Goal: Information Seeking & Learning: Learn about a topic

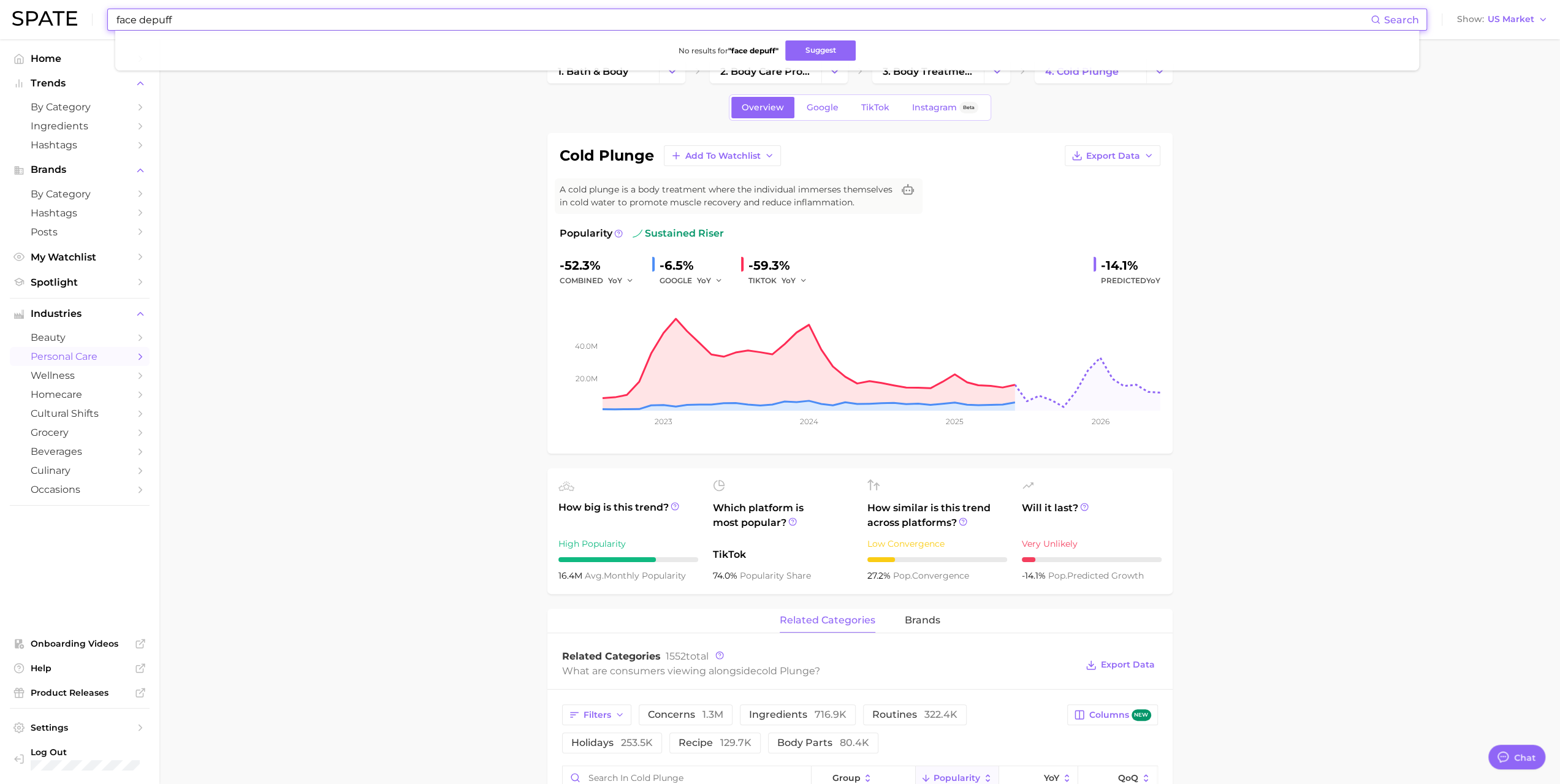
click at [182, 18] on input "face depuff" at bounding box center [743, 19] width 1256 height 21
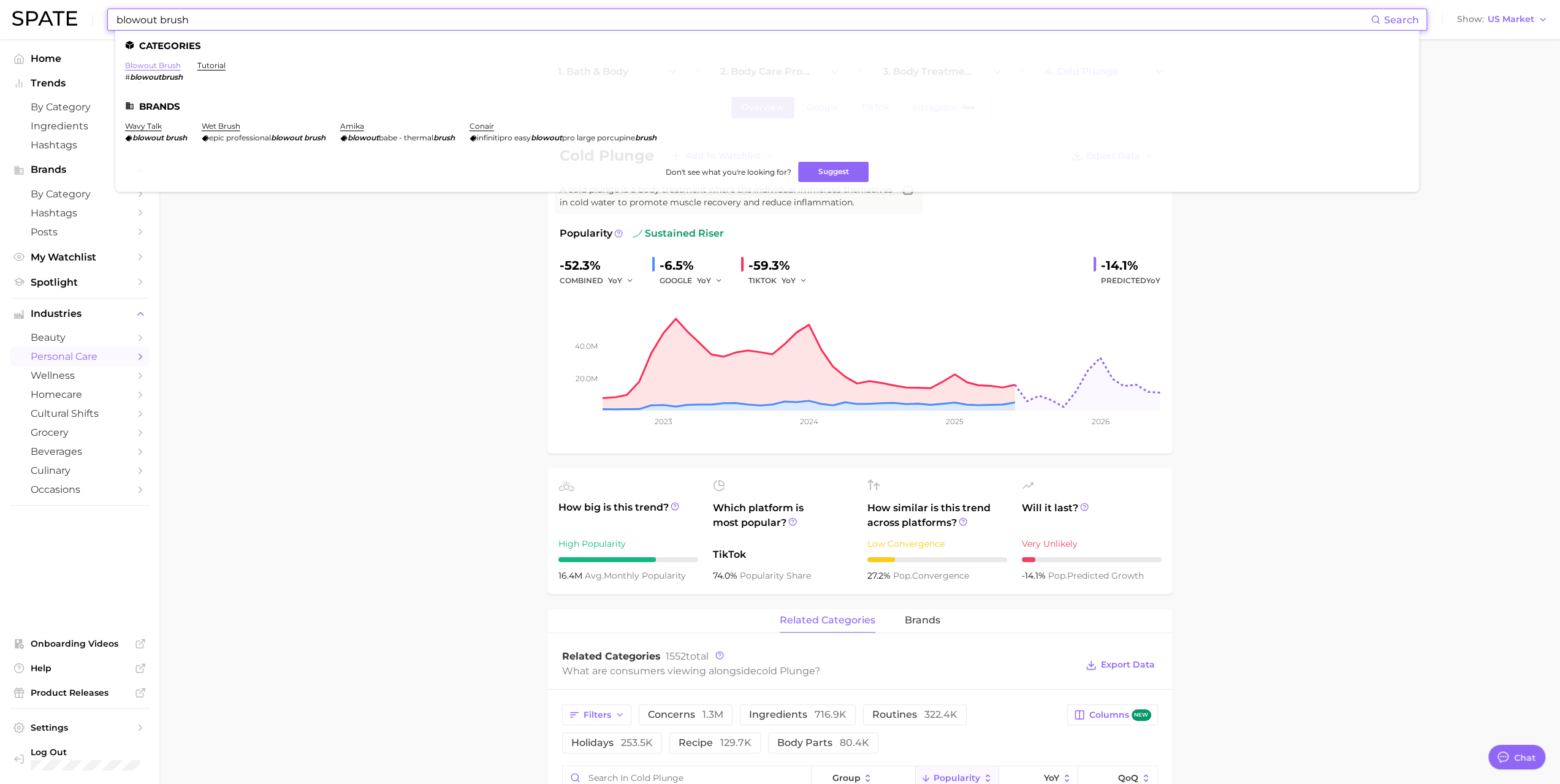
type input "blowout brush"
click at [160, 68] on link "blowout brush" at bounding box center [153, 65] width 56 height 9
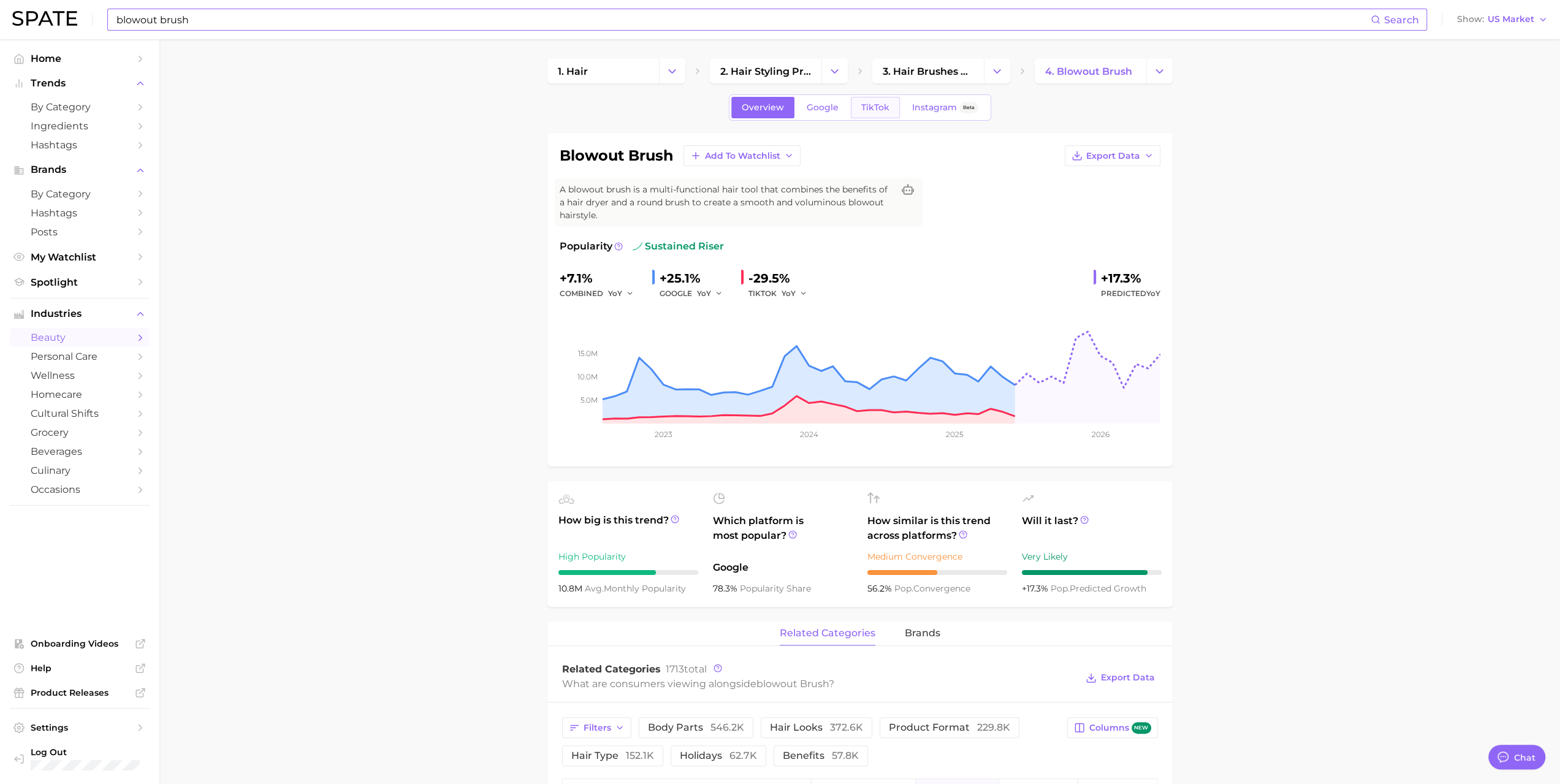
click at [868, 106] on span "TikTok" at bounding box center [875, 108] width 28 height 10
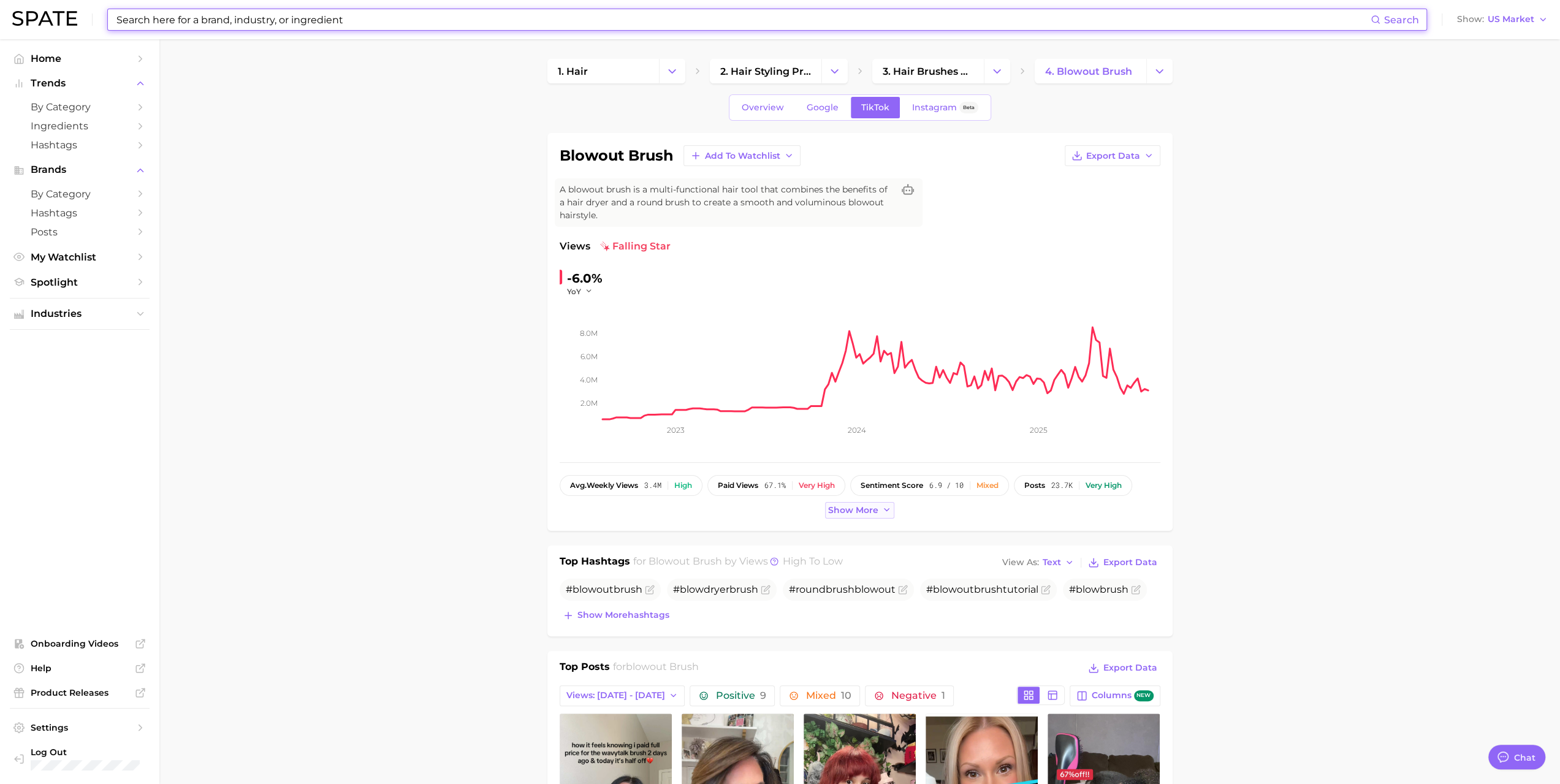
click at [856, 510] on span "Show more" at bounding box center [853, 510] width 50 height 10
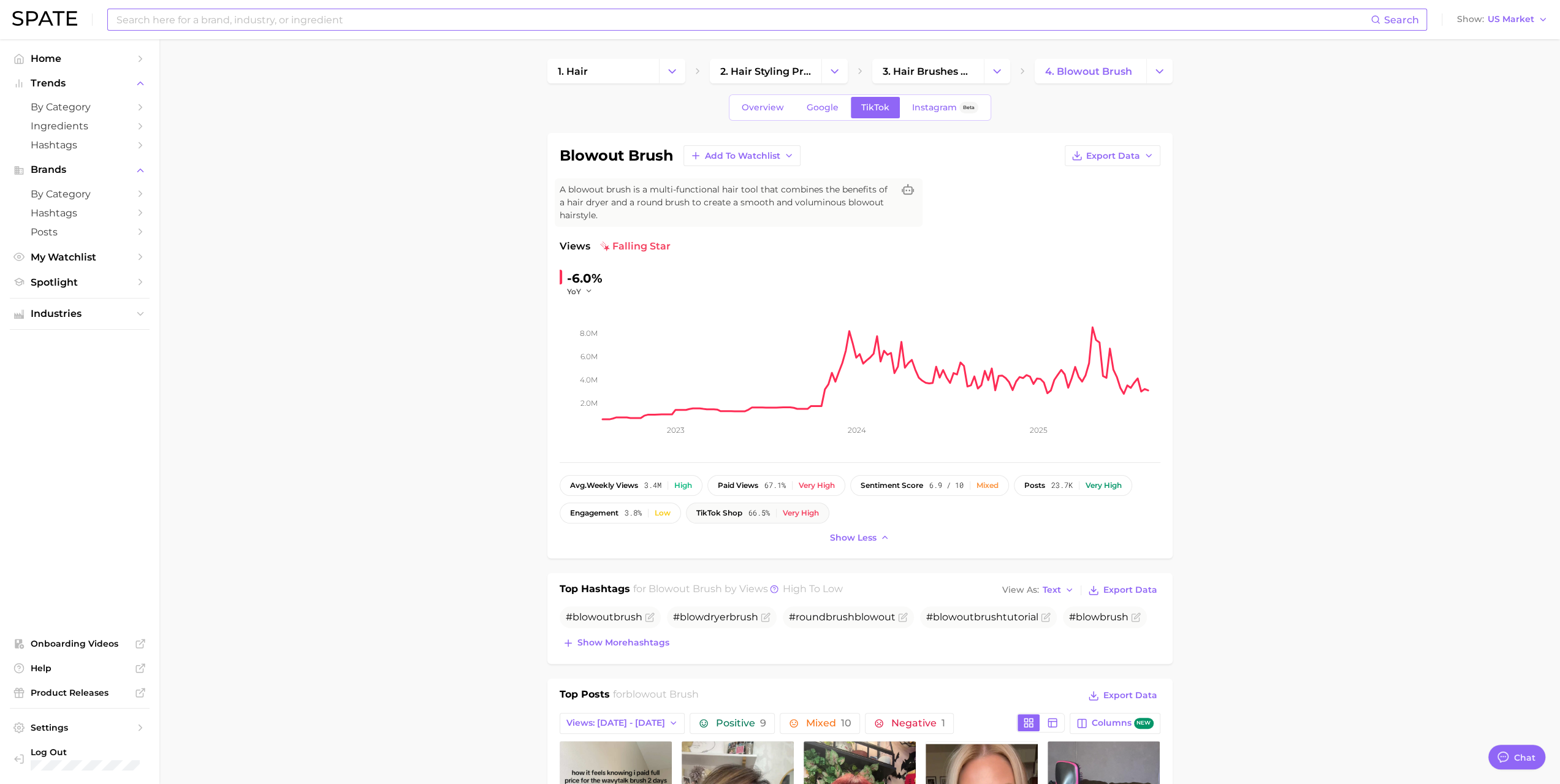
click at [800, 514] on div "Very high" at bounding box center [801, 513] width 36 height 9
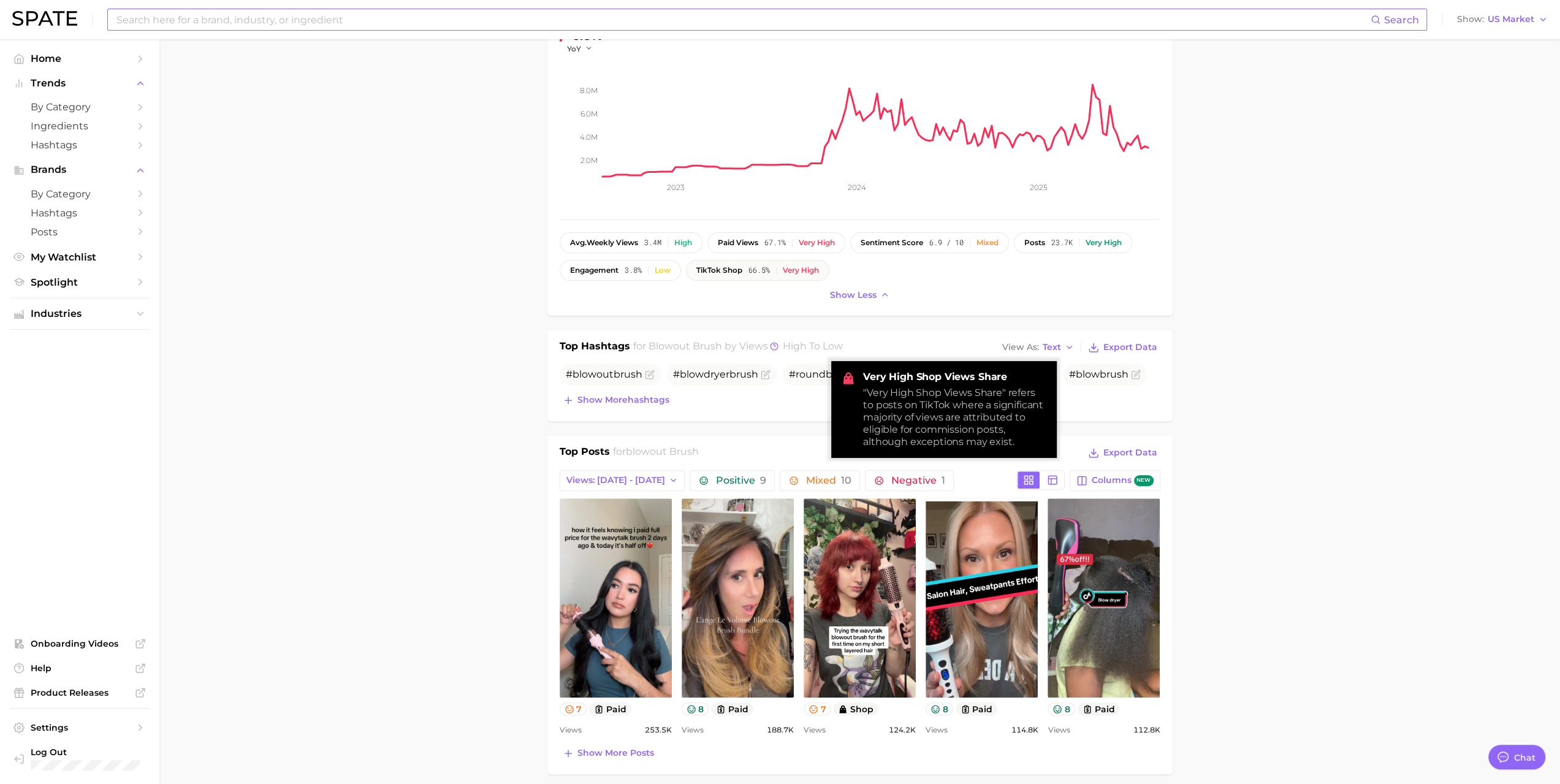
scroll to position [245, 0]
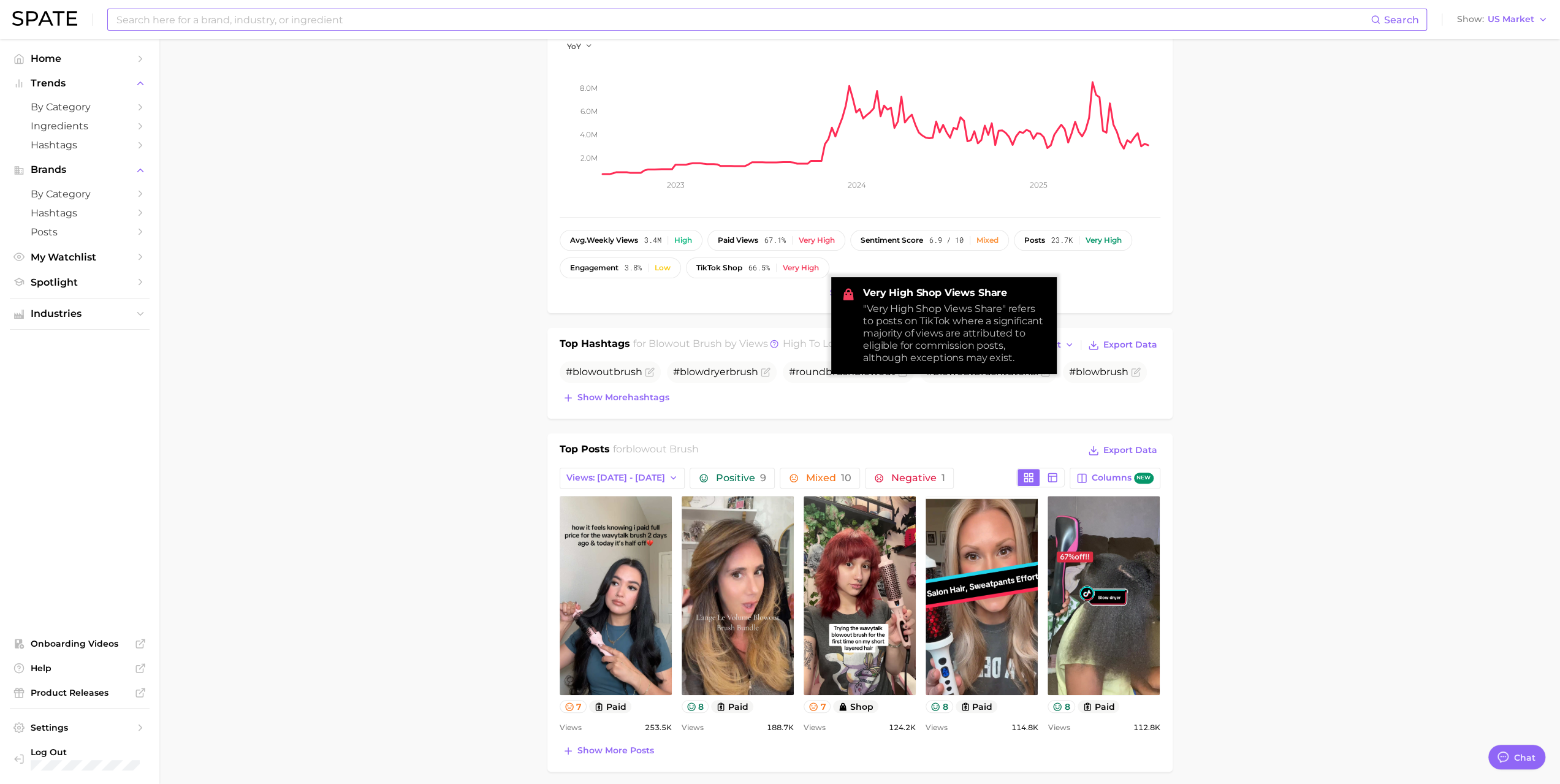
click at [441, 422] on main "1. hair 2. hair styling products 3. hair brushes & [PERSON_NAME] 4. blowout bru…" at bounding box center [860, 799] width 1401 height 2009
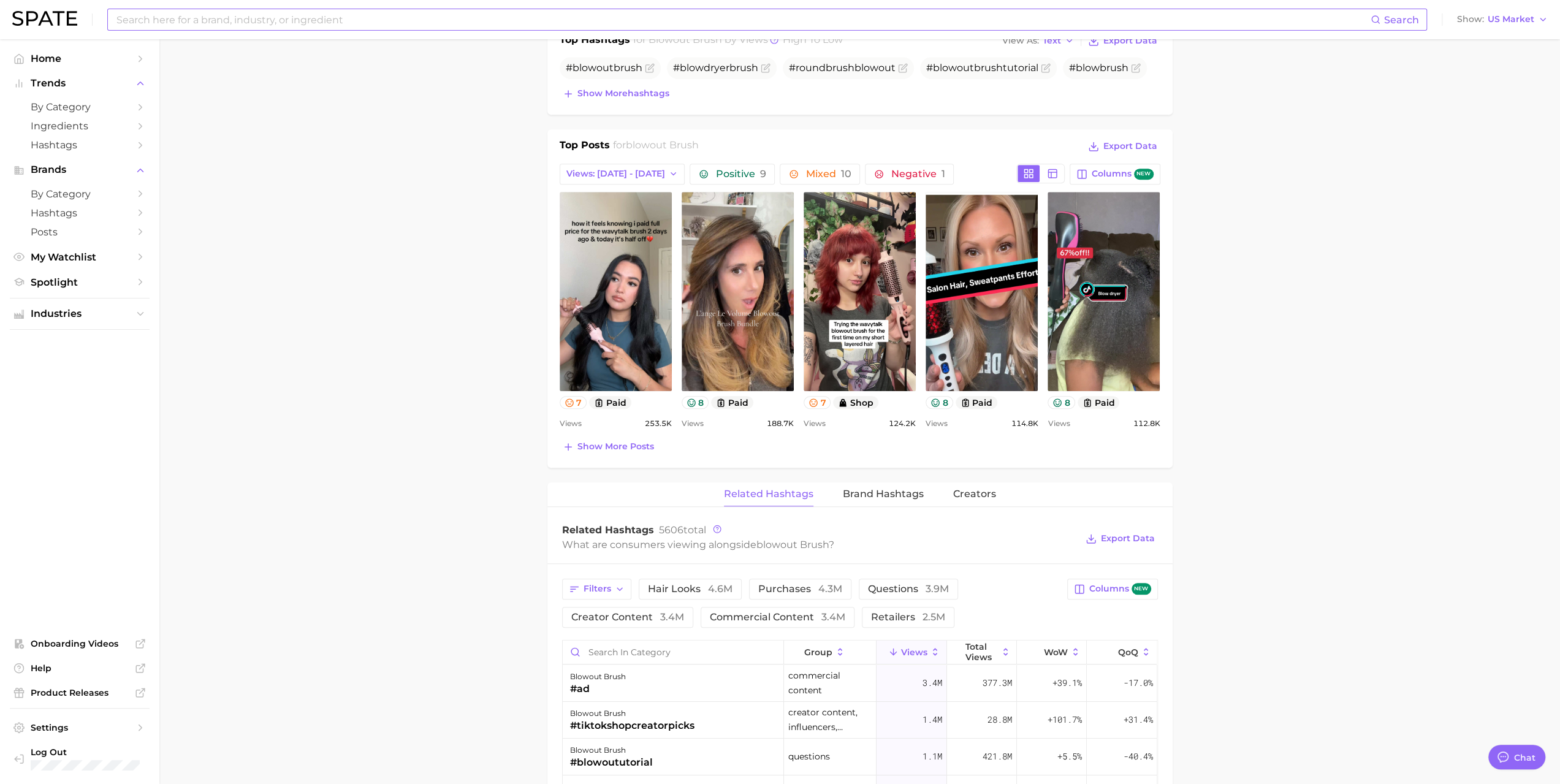
scroll to position [551, 0]
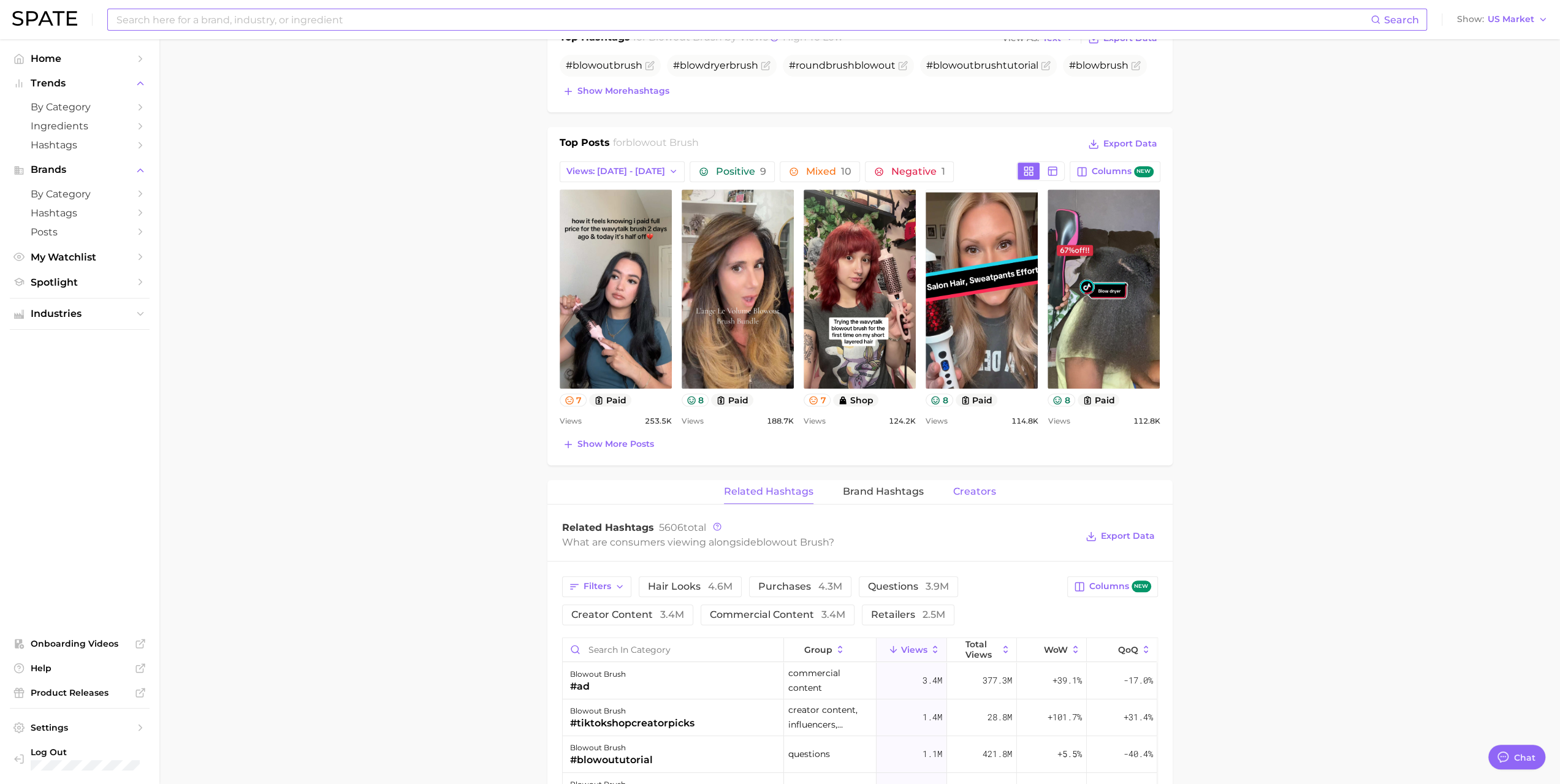
click at [979, 489] on span "Creators" at bounding box center [975, 491] width 43 height 11
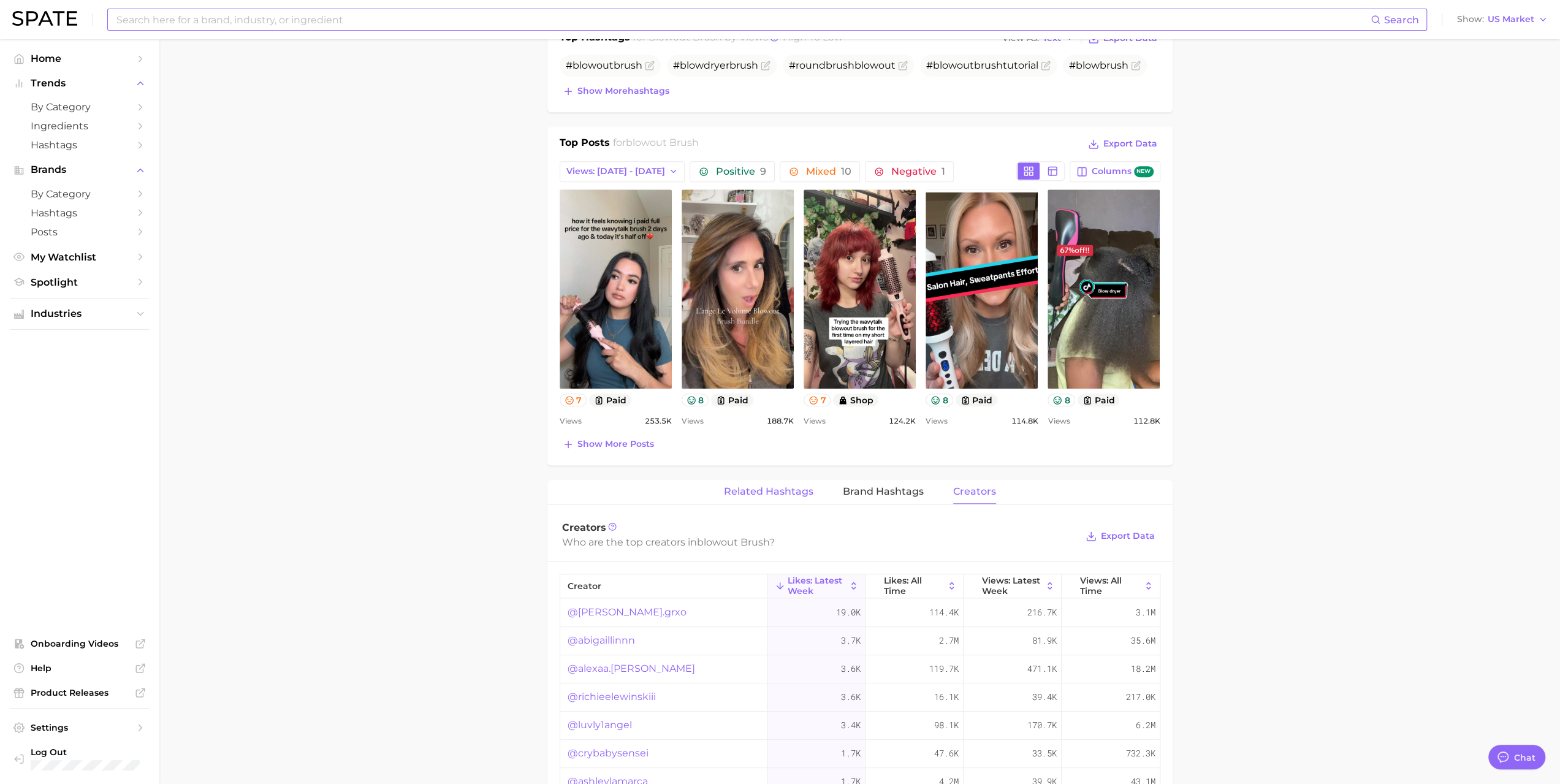
click at [780, 489] on span "Related Hashtags" at bounding box center [768, 491] width 89 height 11
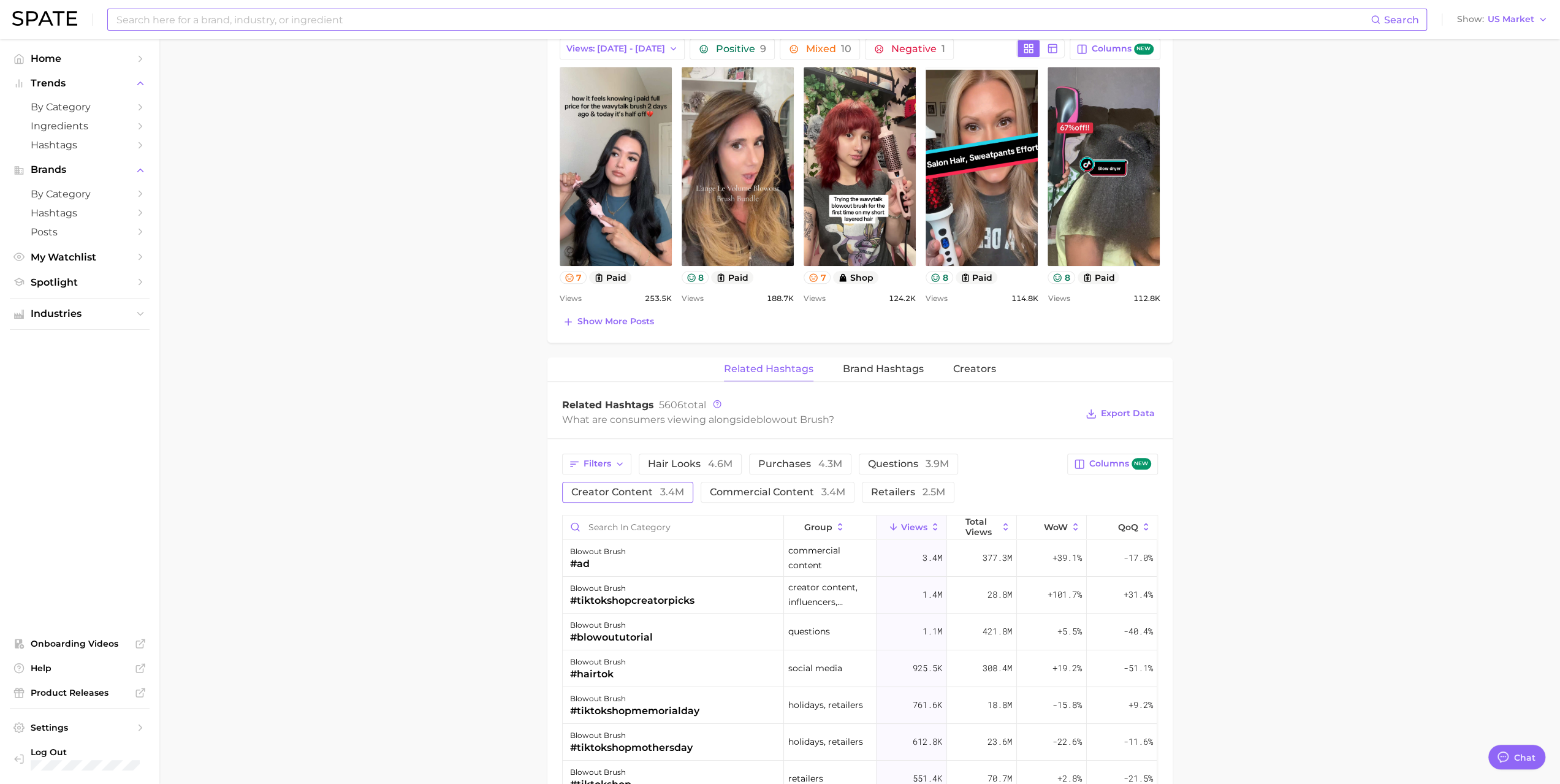
scroll to position [735, 0]
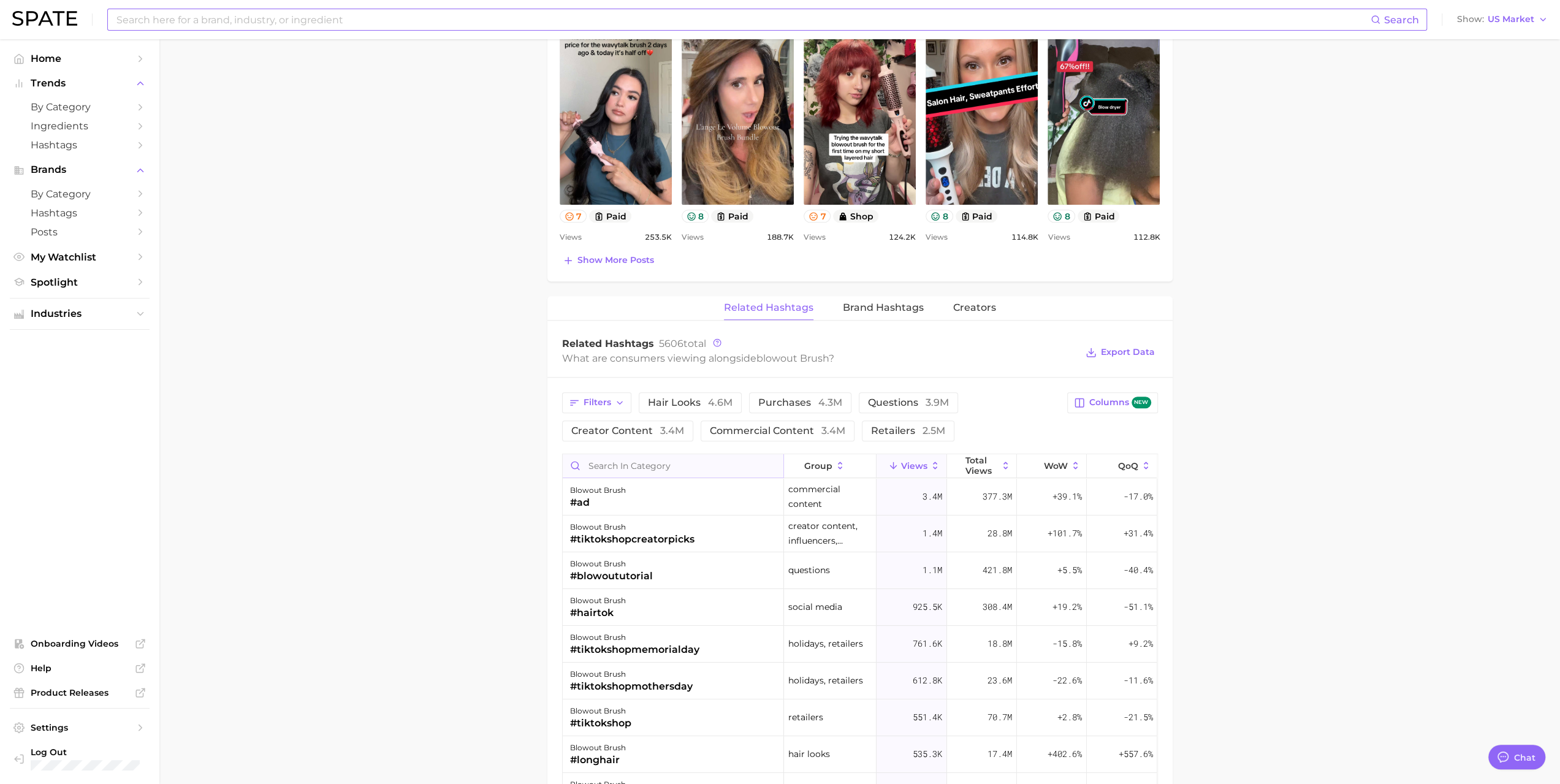
click at [648, 456] on input "Search in category" at bounding box center [673, 466] width 221 height 24
click at [615, 398] on icon "button" at bounding box center [620, 402] width 10 height 10
type input "tiktokshop"
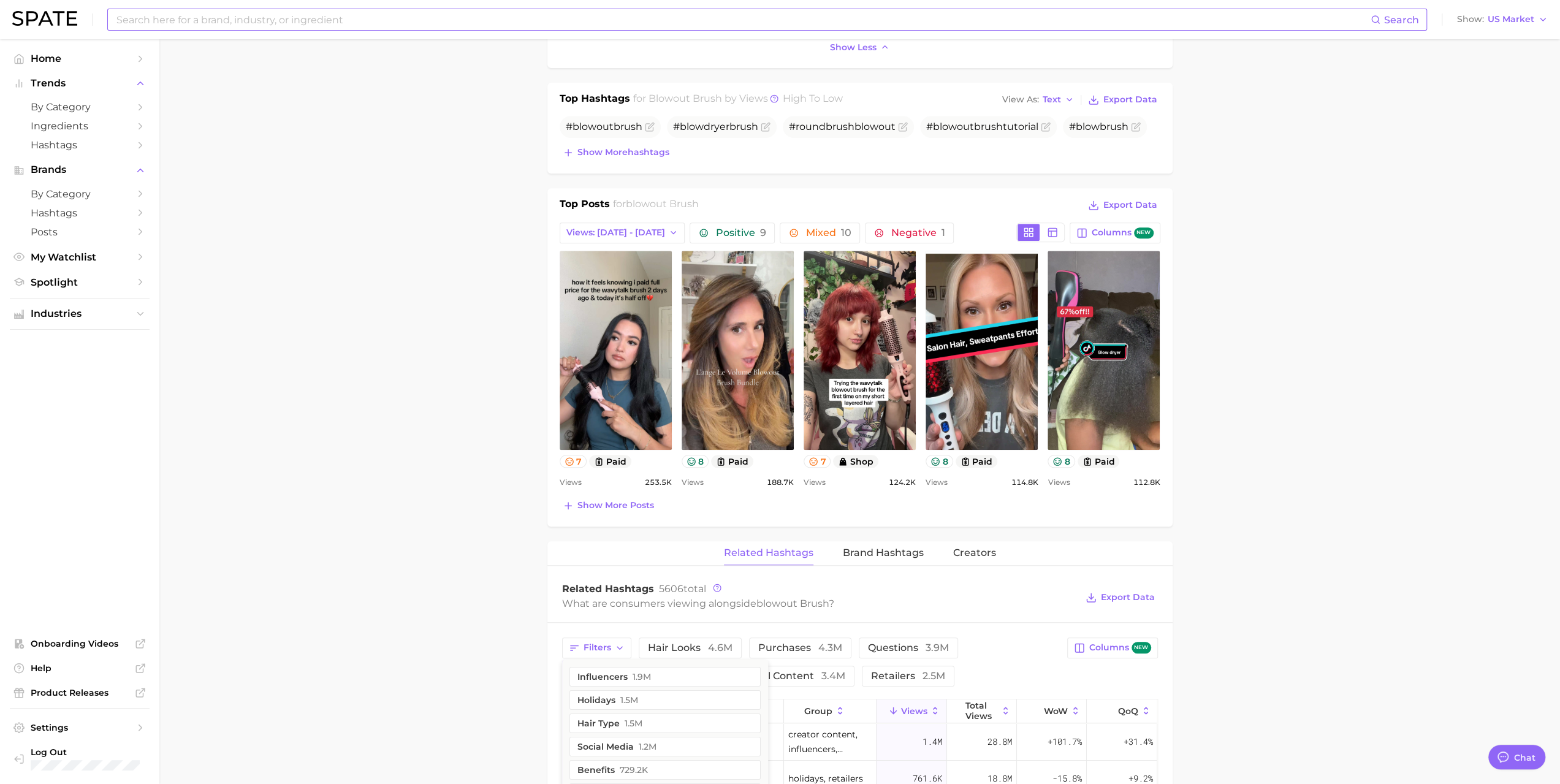
click at [449, 541] on main "1. hair 2. hair styling products 3. hair brushes & [PERSON_NAME] 4. blowout bru…" at bounding box center [860, 554] width 1401 height 2009
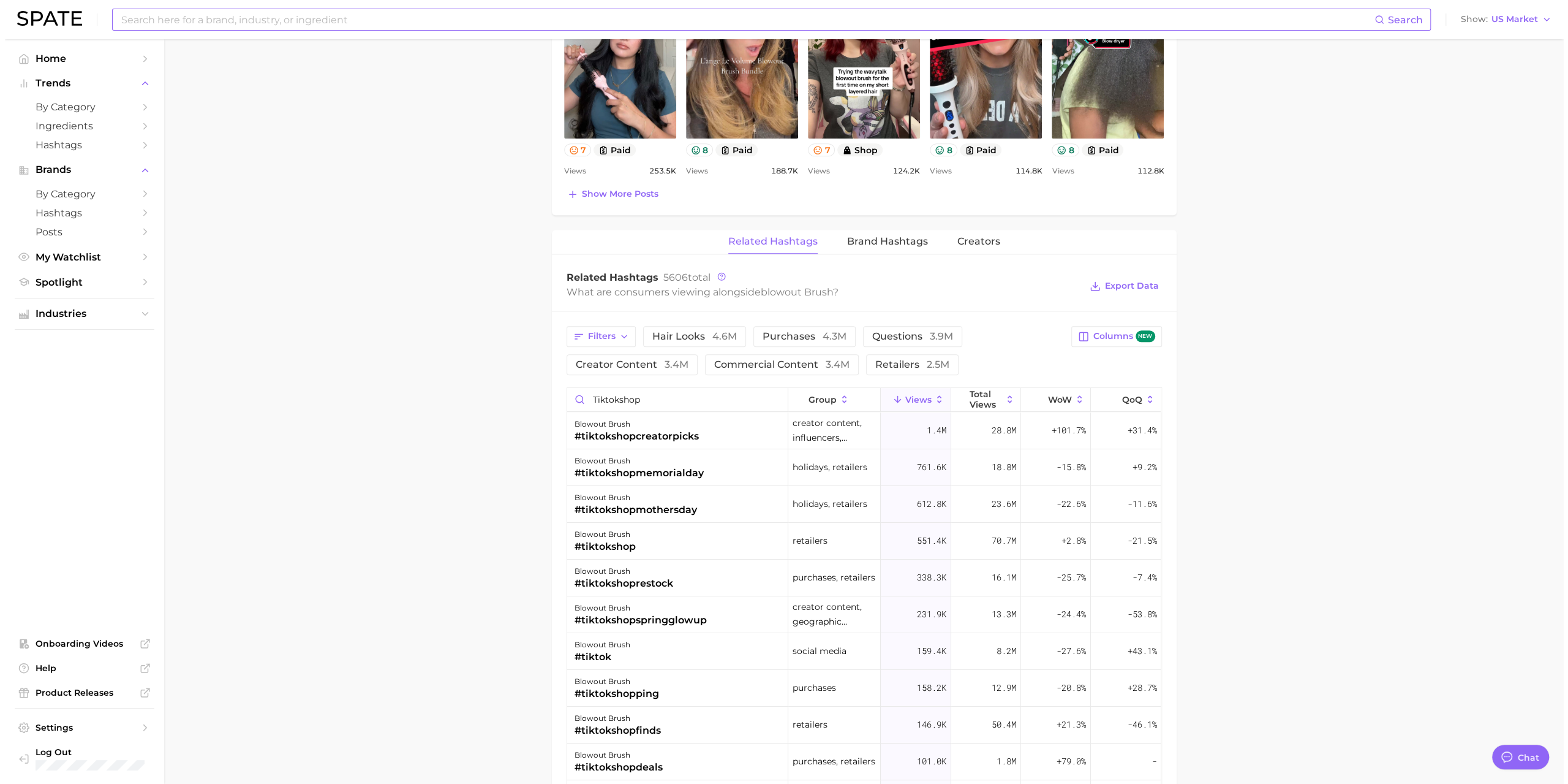
scroll to position [919, 0]
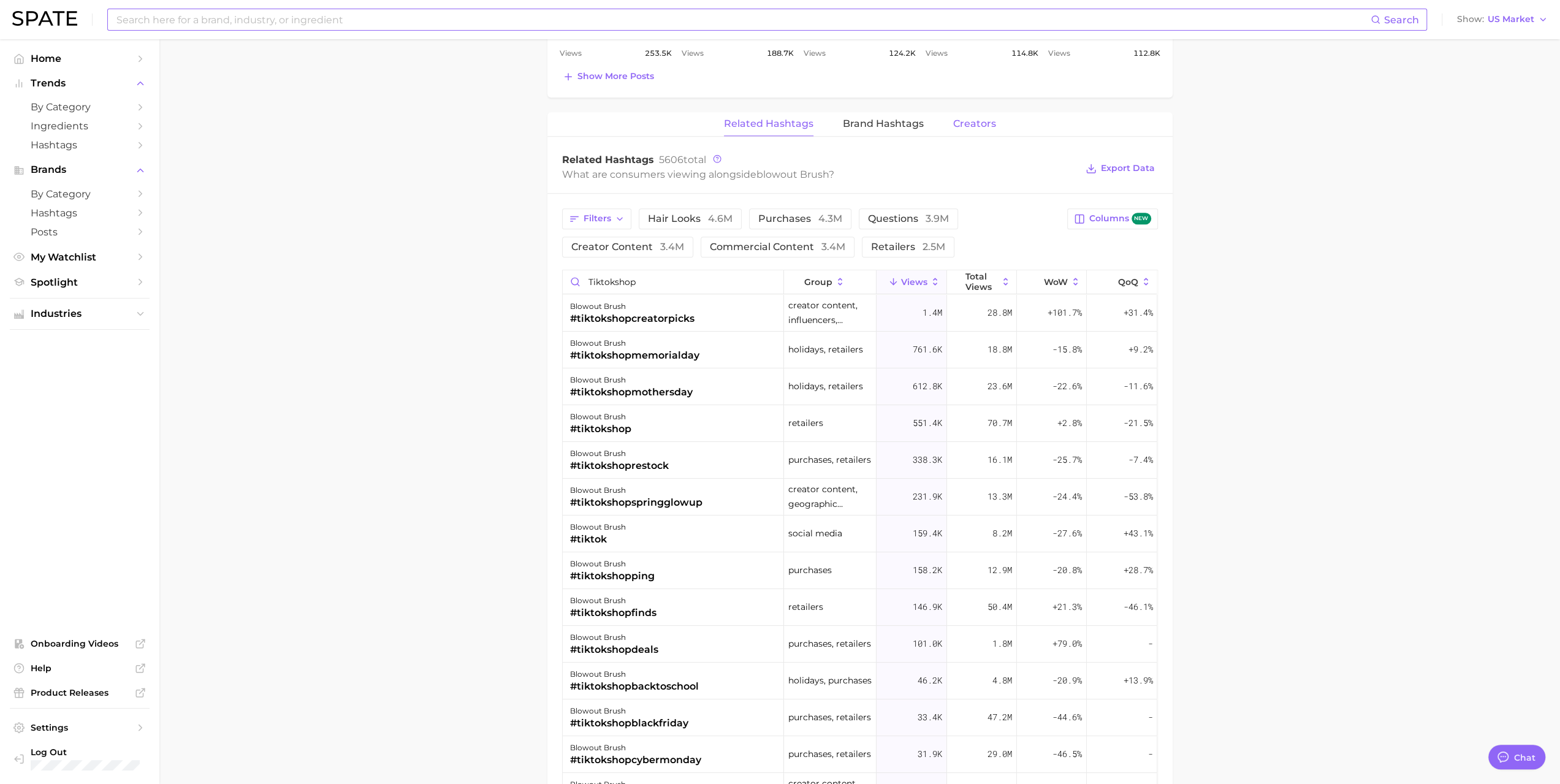
click at [981, 120] on span "Creators" at bounding box center [975, 123] width 43 height 11
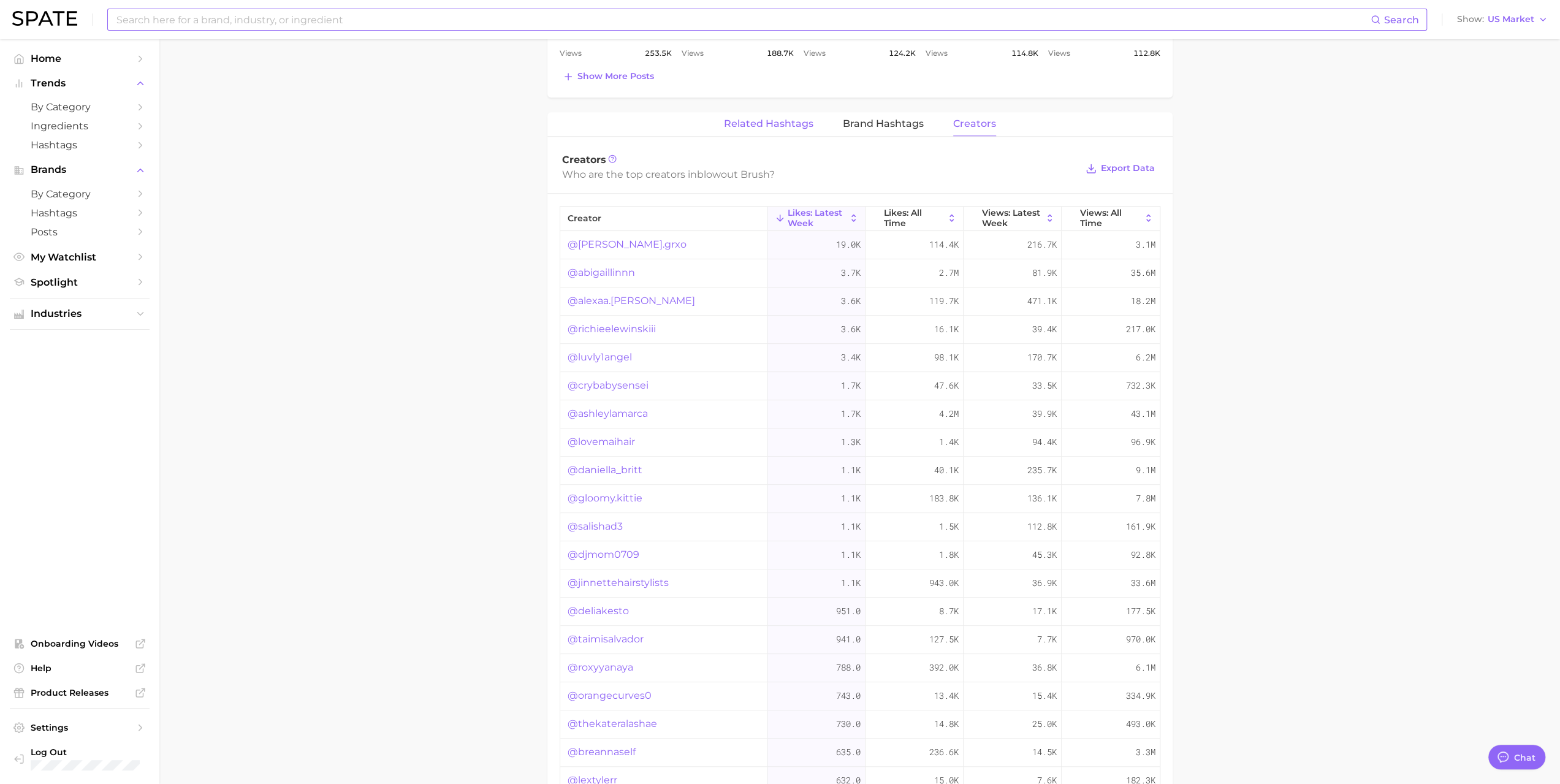
click at [763, 123] on span "Related Hashtags" at bounding box center [768, 123] width 89 height 11
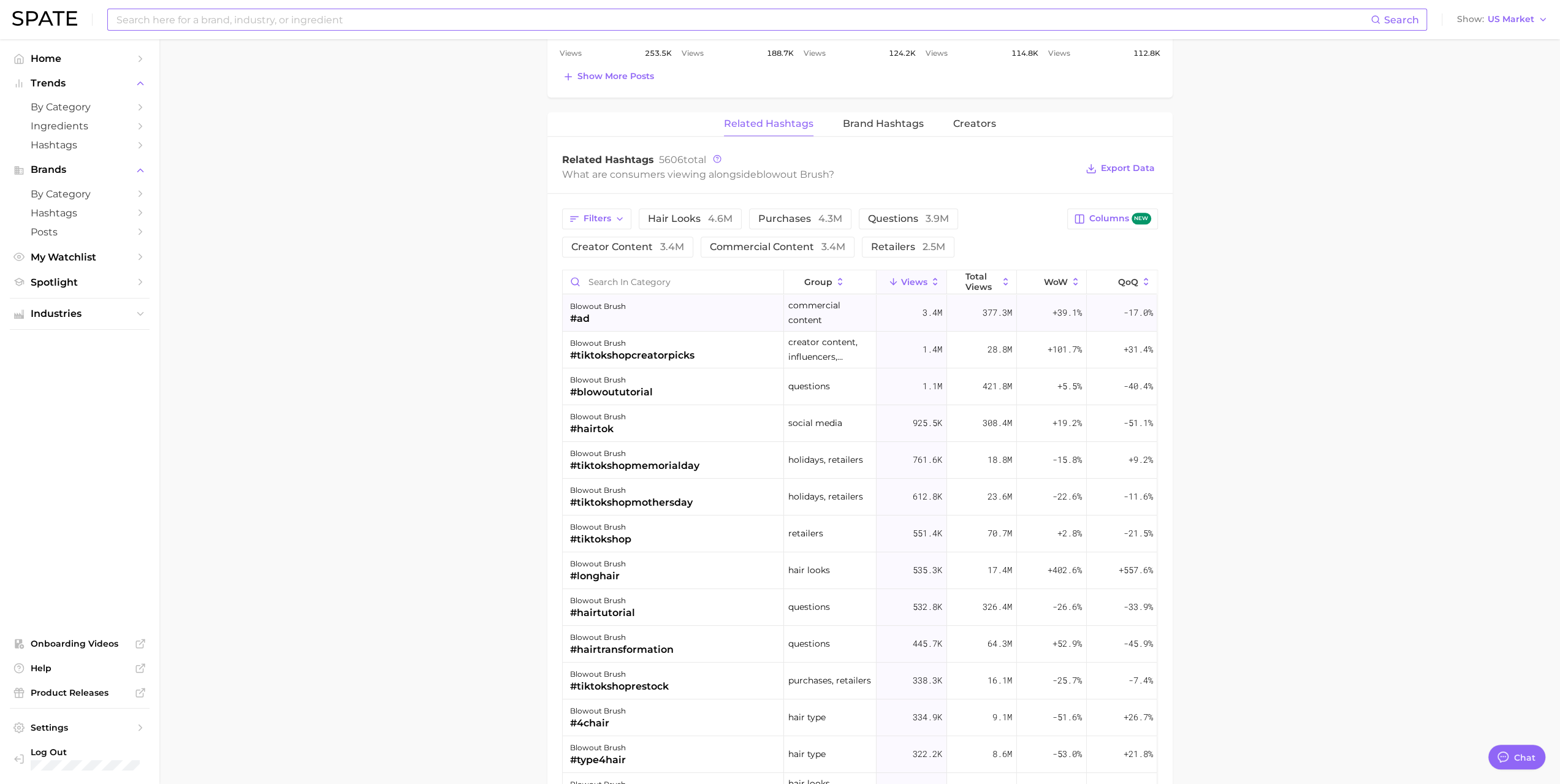
click at [669, 303] on div "blowout brush #ad" at bounding box center [674, 313] width 222 height 37
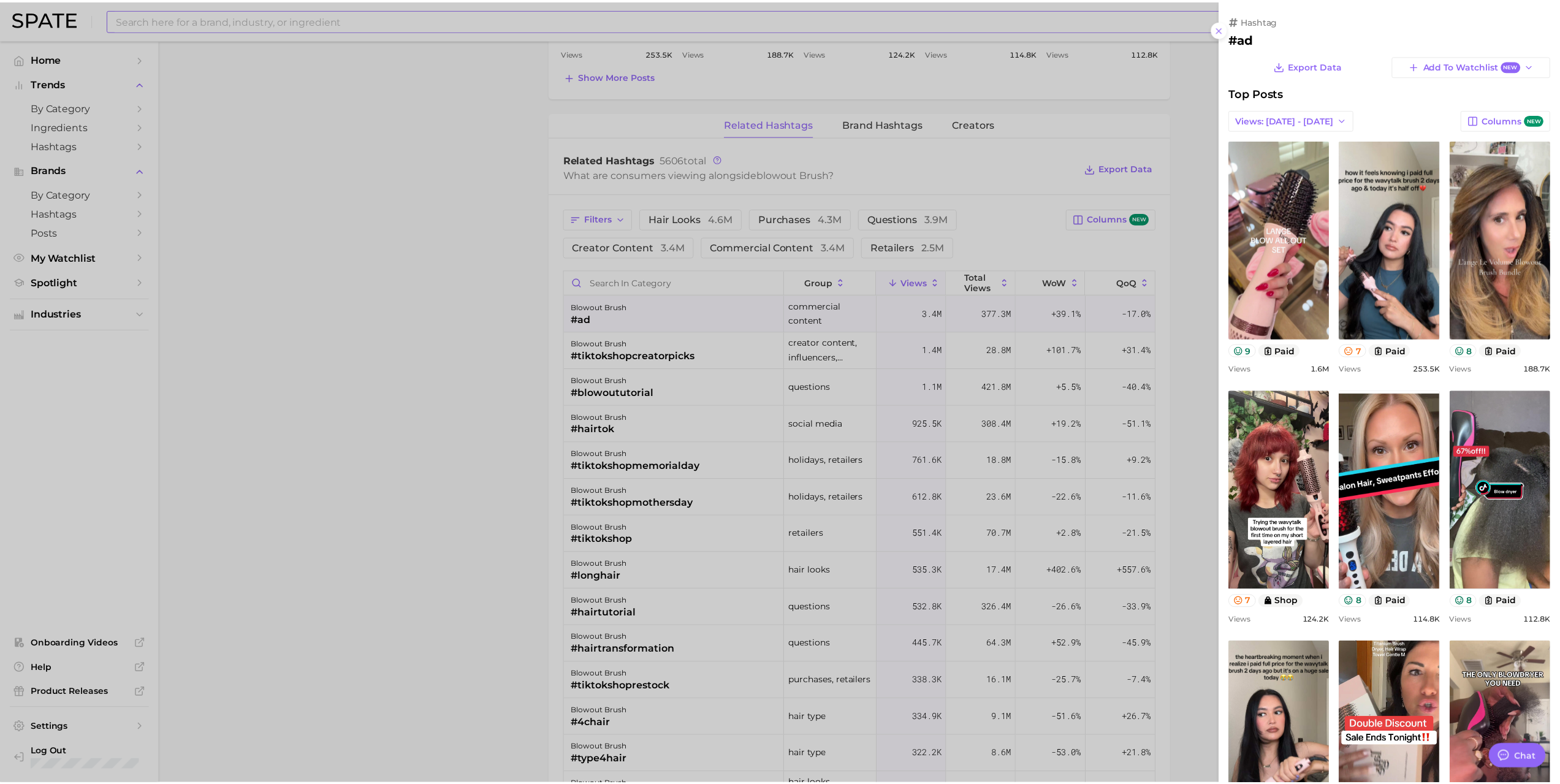
scroll to position [0, 0]
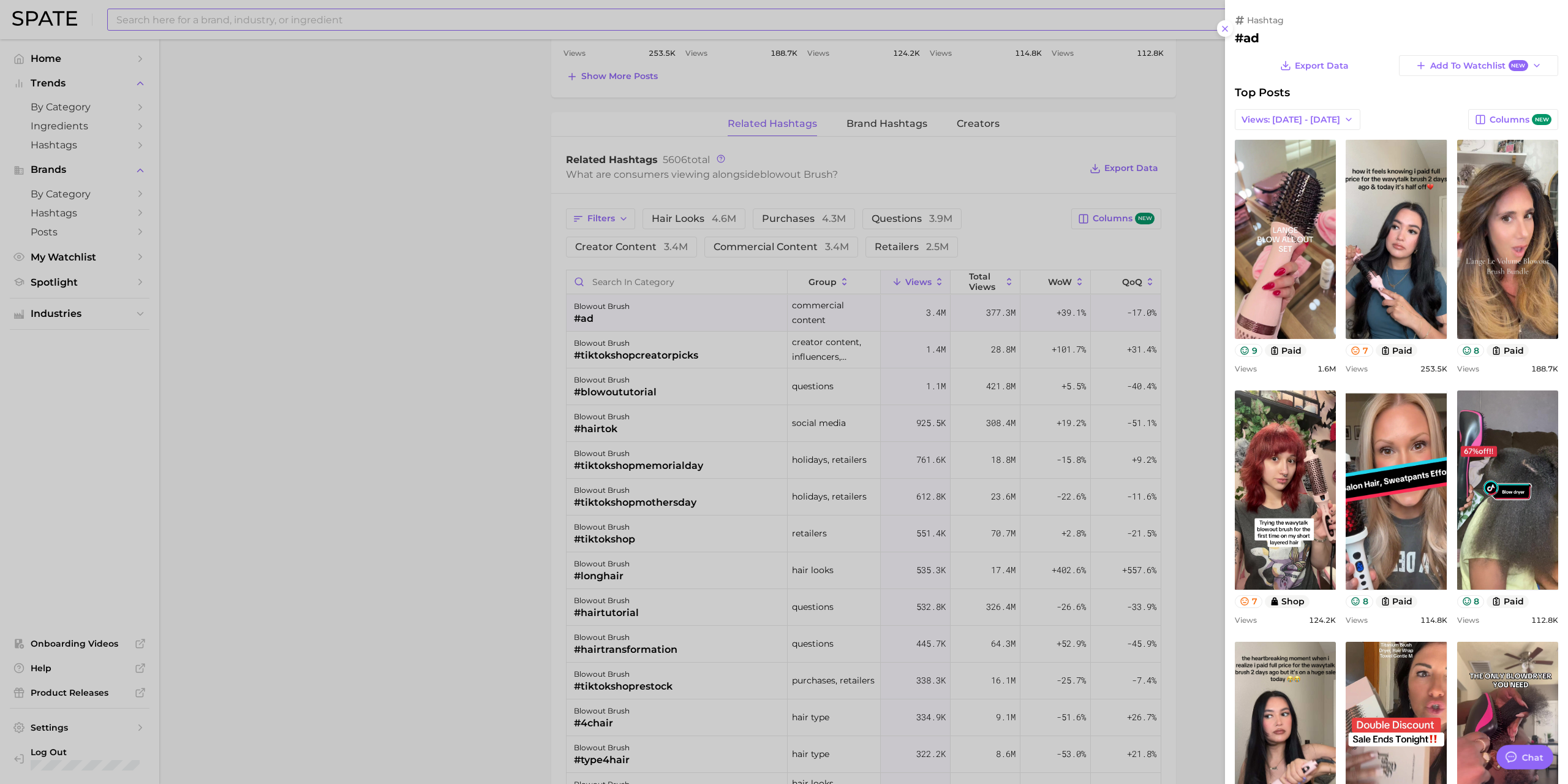
click at [499, 230] on div at bounding box center [784, 392] width 1568 height 784
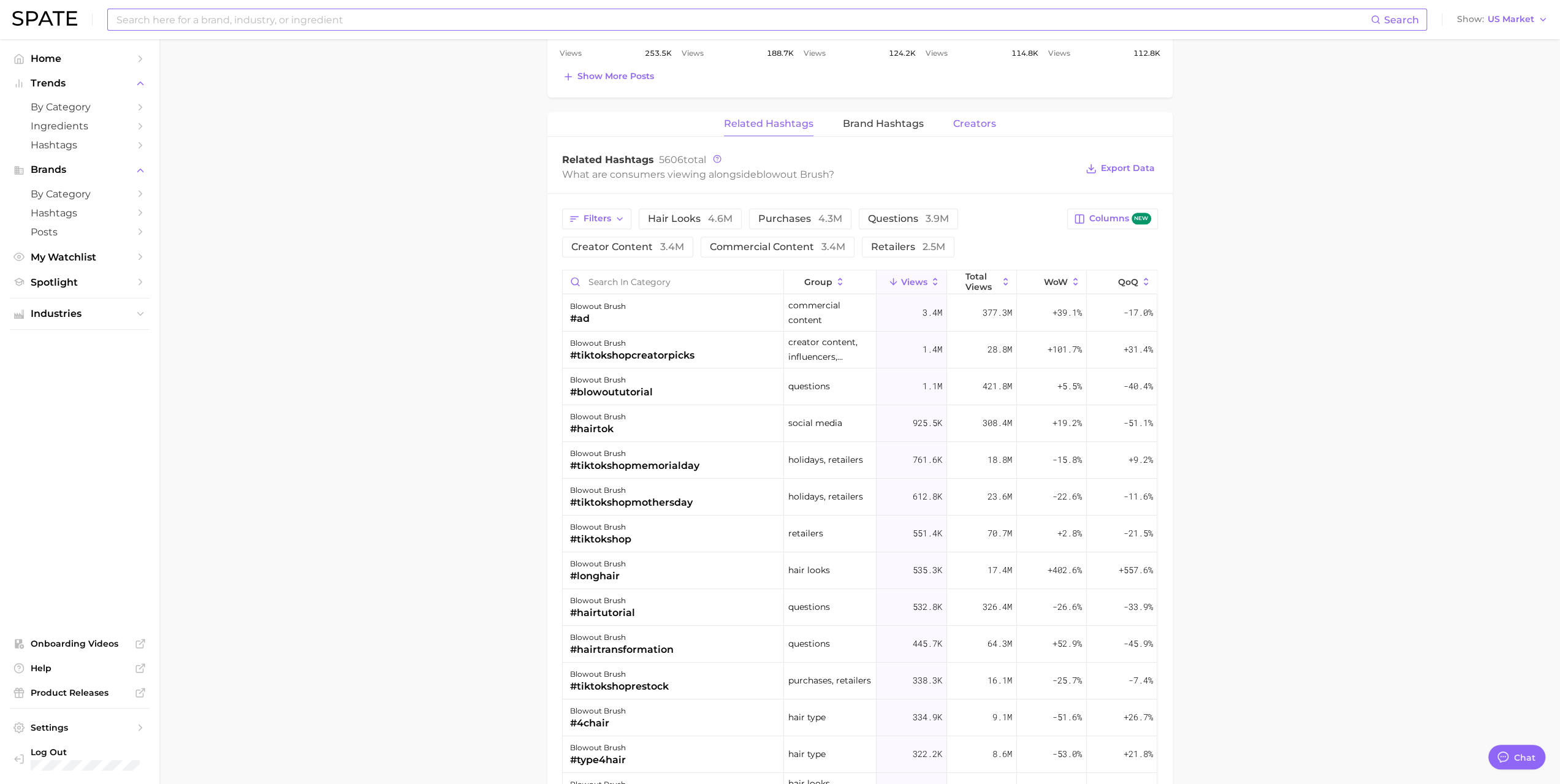
click at [976, 118] on span "Creators" at bounding box center [975, 123] width 43 height 11
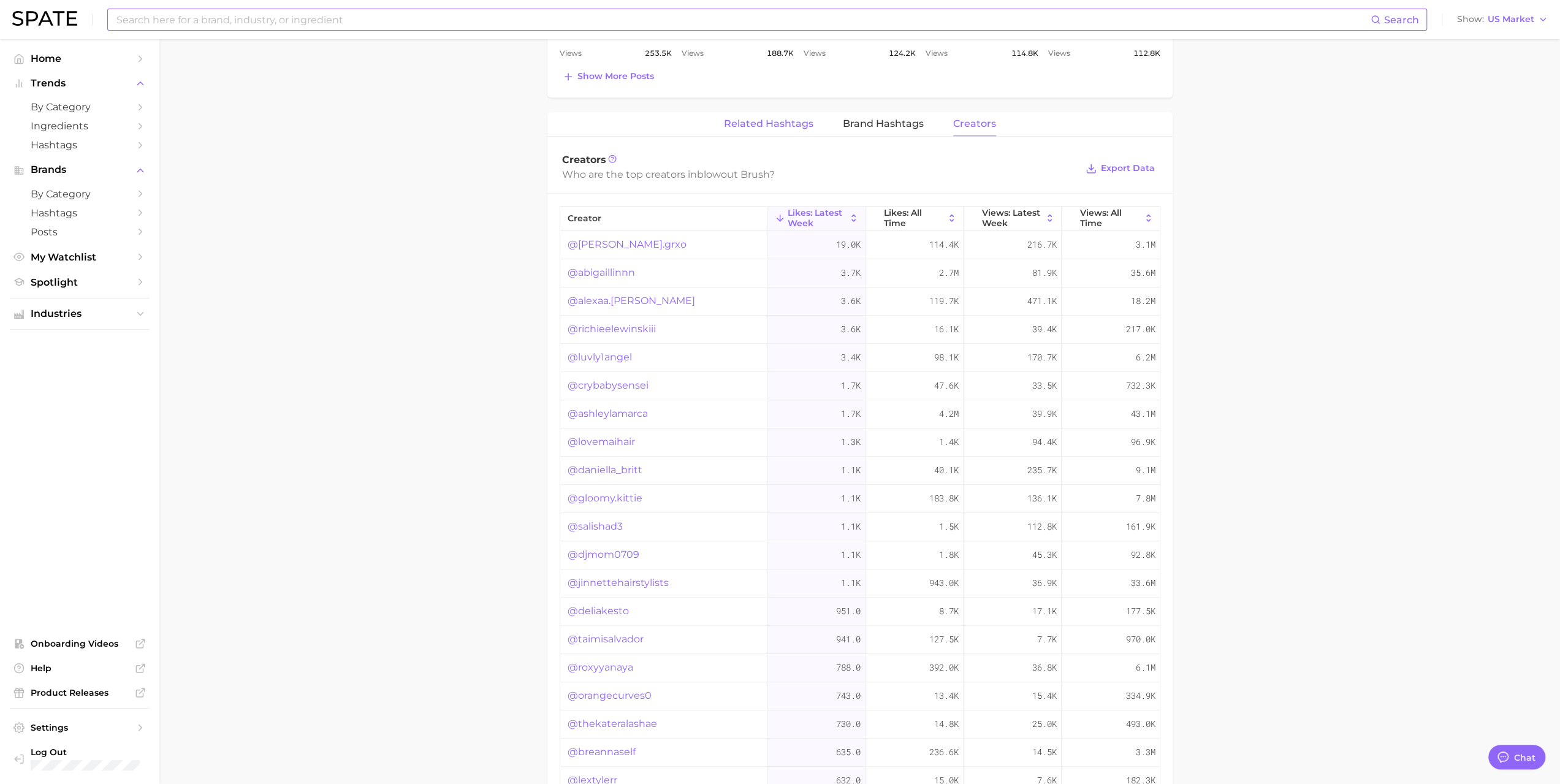
click at [782, 123] on span "Related Hashtags" at bounding box center [768, 123] width 89 height 11
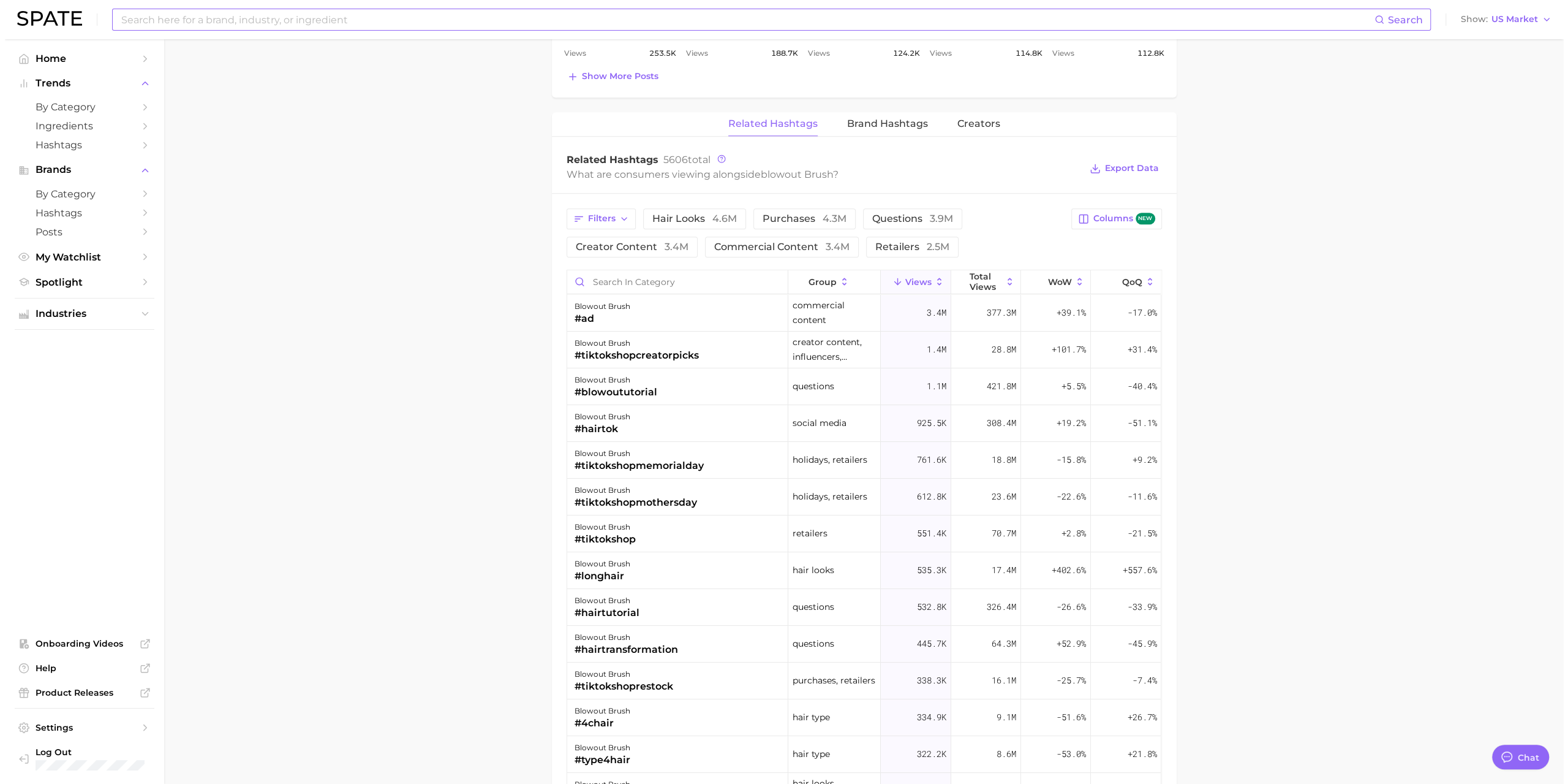
scroll to position [797, 0]
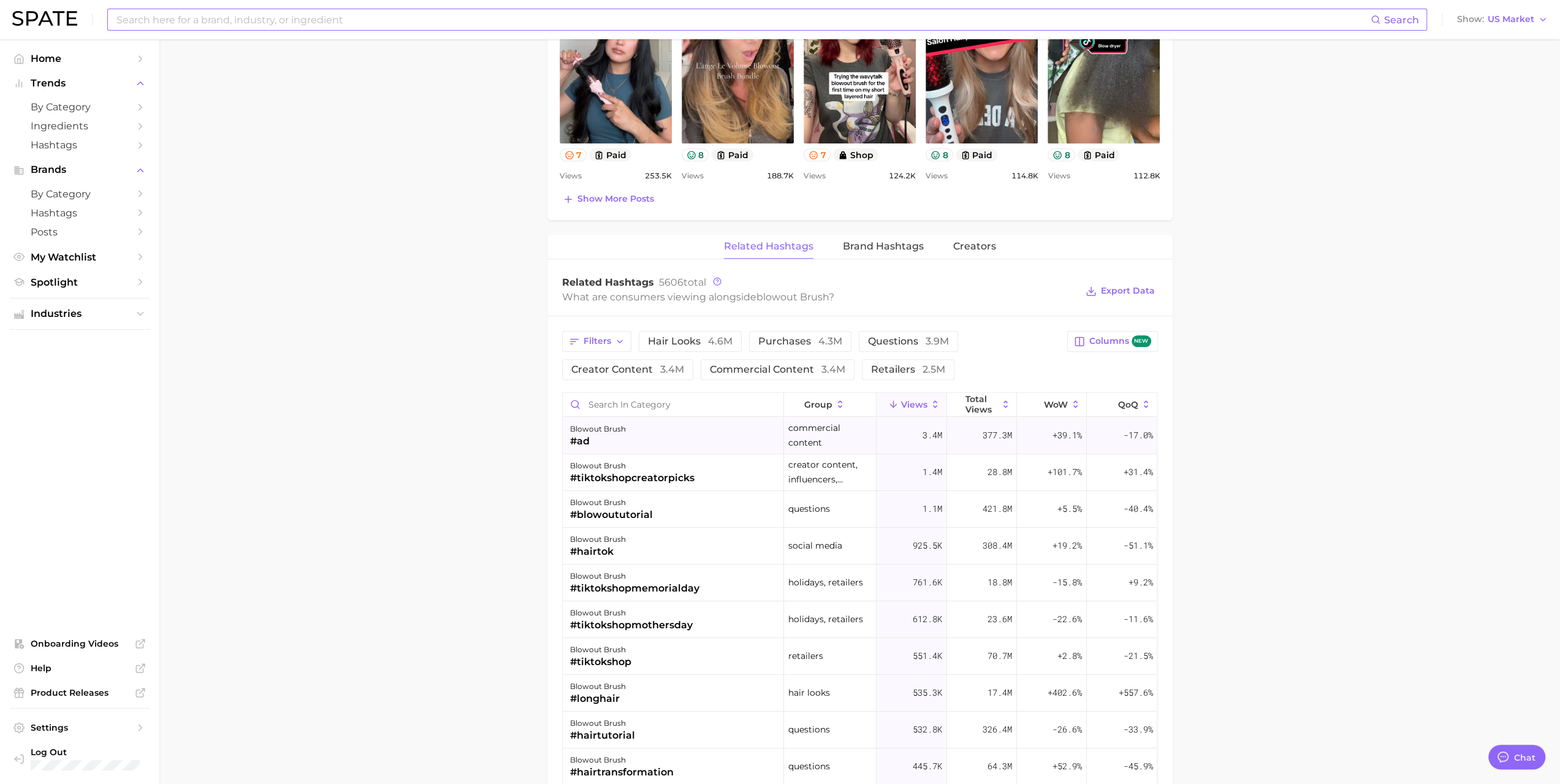
click at [583, 434] on div "#ad" at bounding box center [598, 441] width 56 height 15
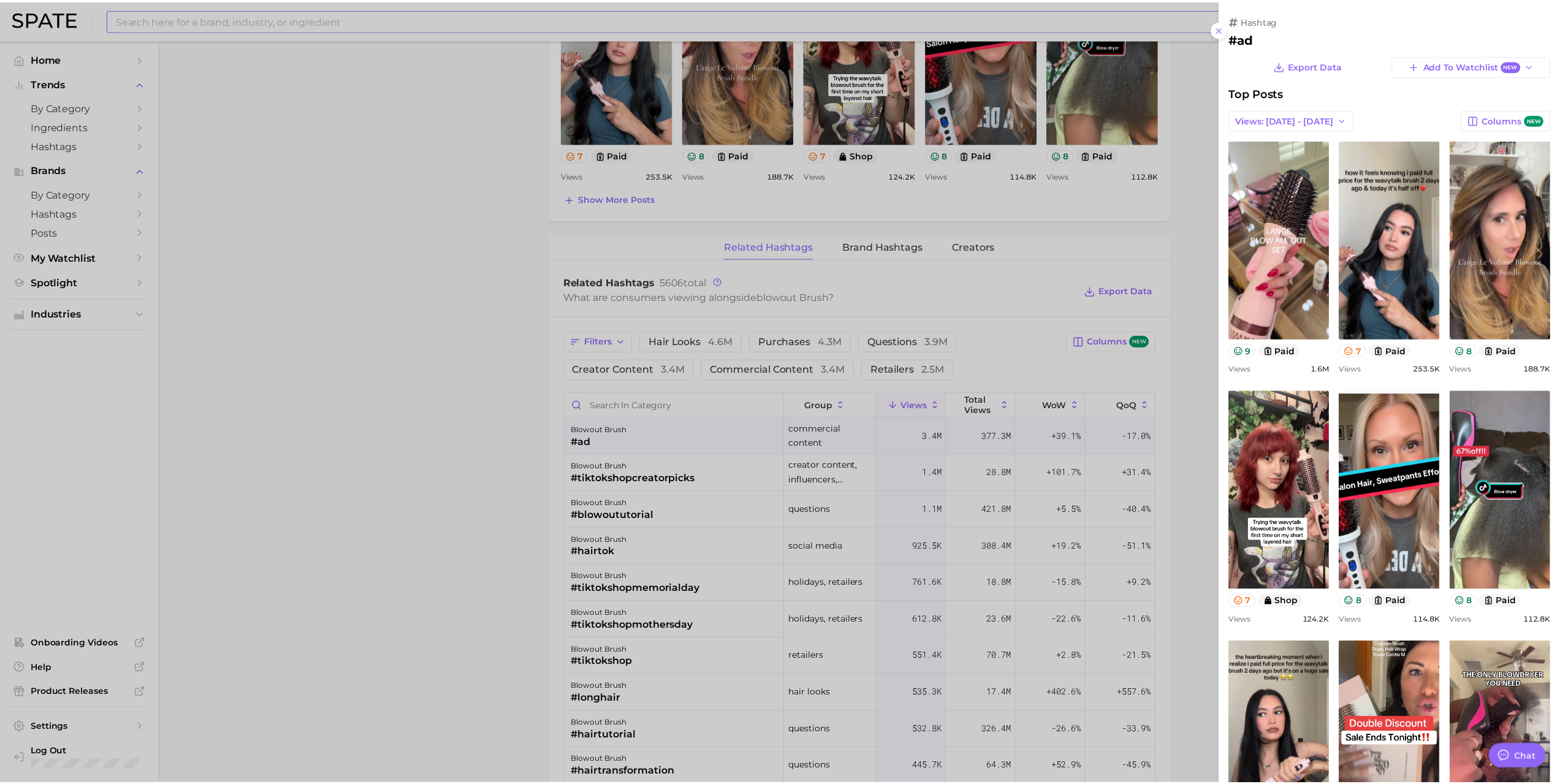
scroll to position [0, 0]
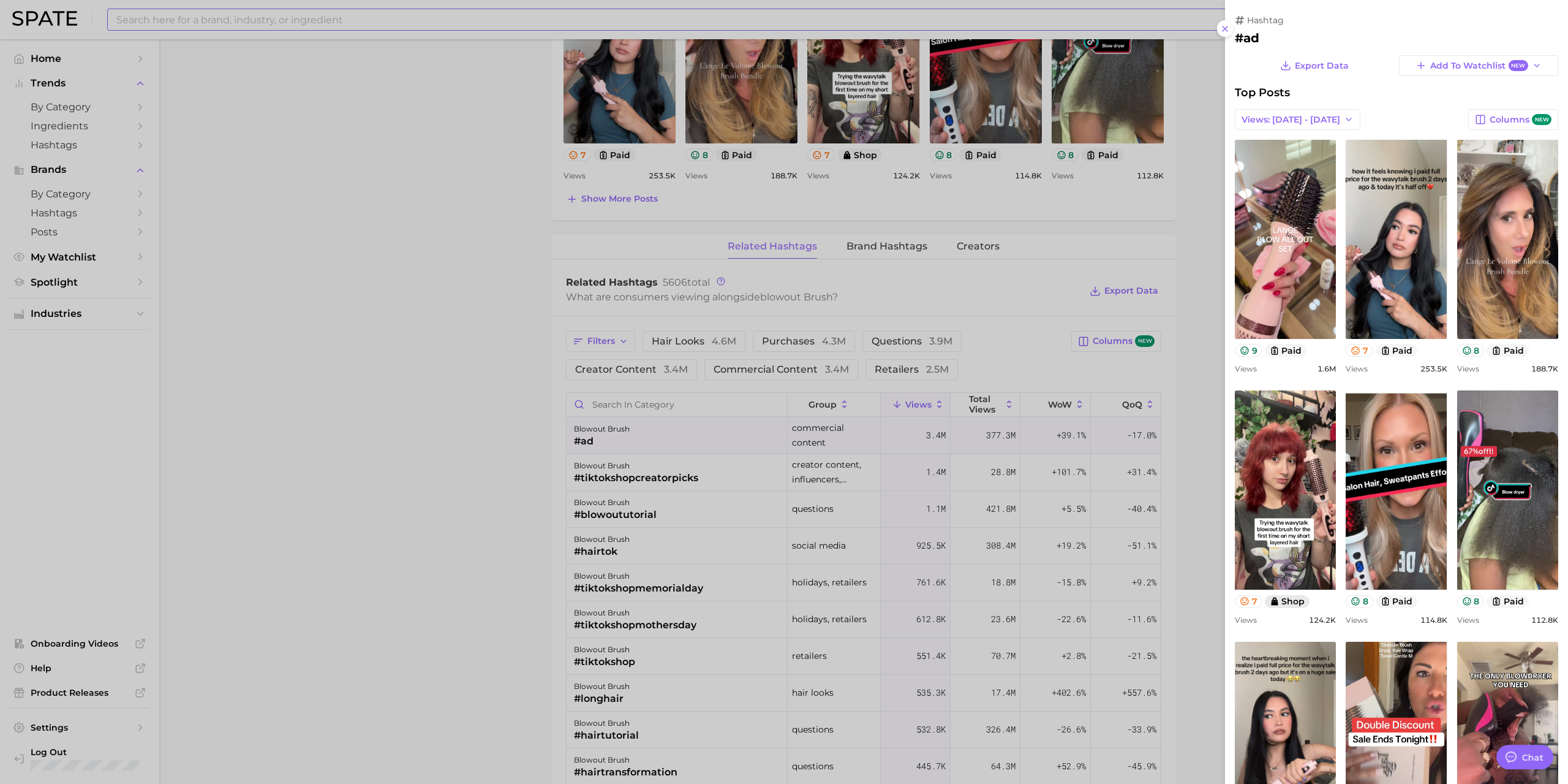
click at [1288, 602] on button "shop" at bounding box center [1287, 601] width 45 height 13
click at [308, 307] on div at bounding box center [784, 392] width 1568 height 784
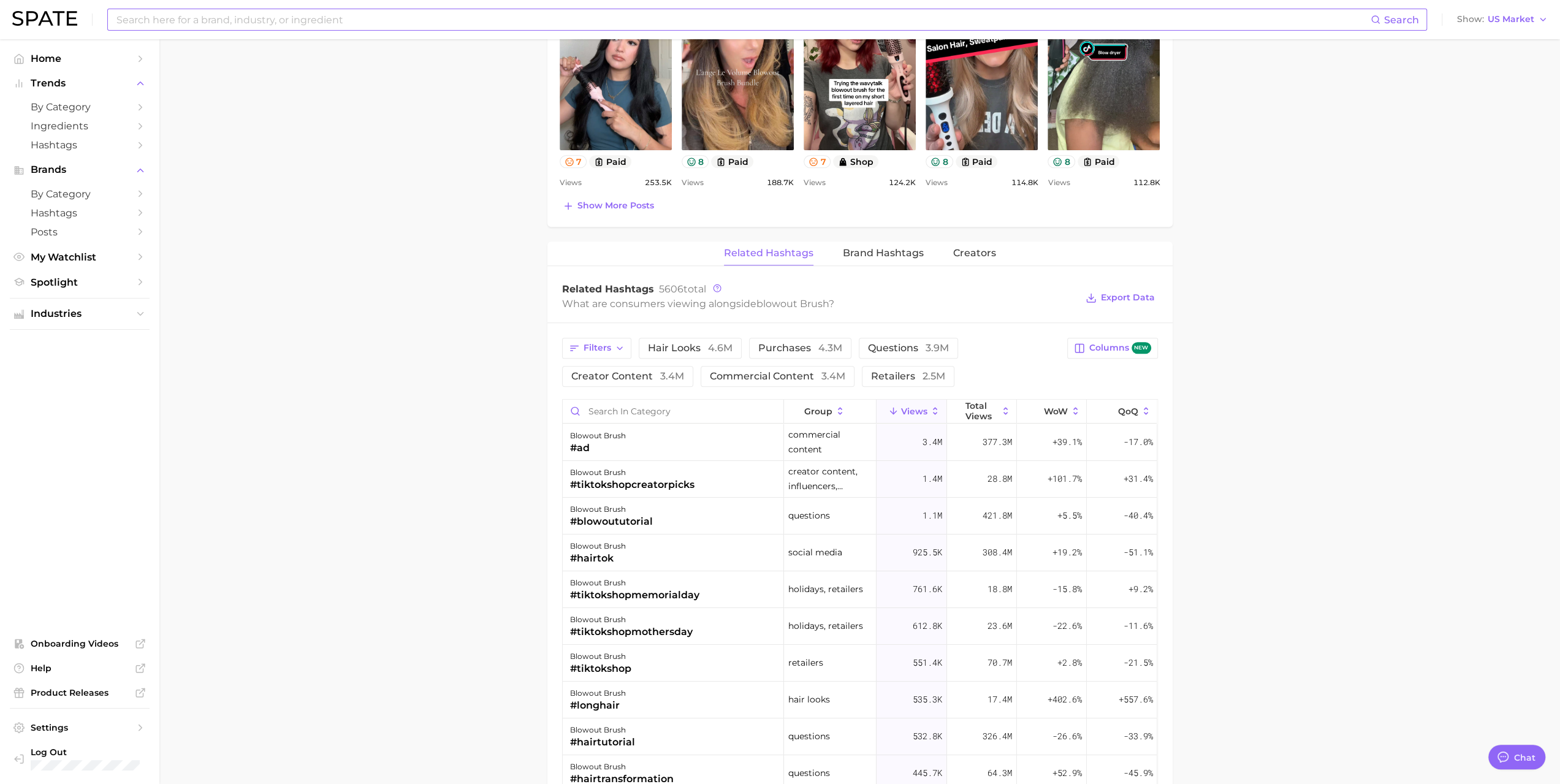
scroll to position [797, 0]
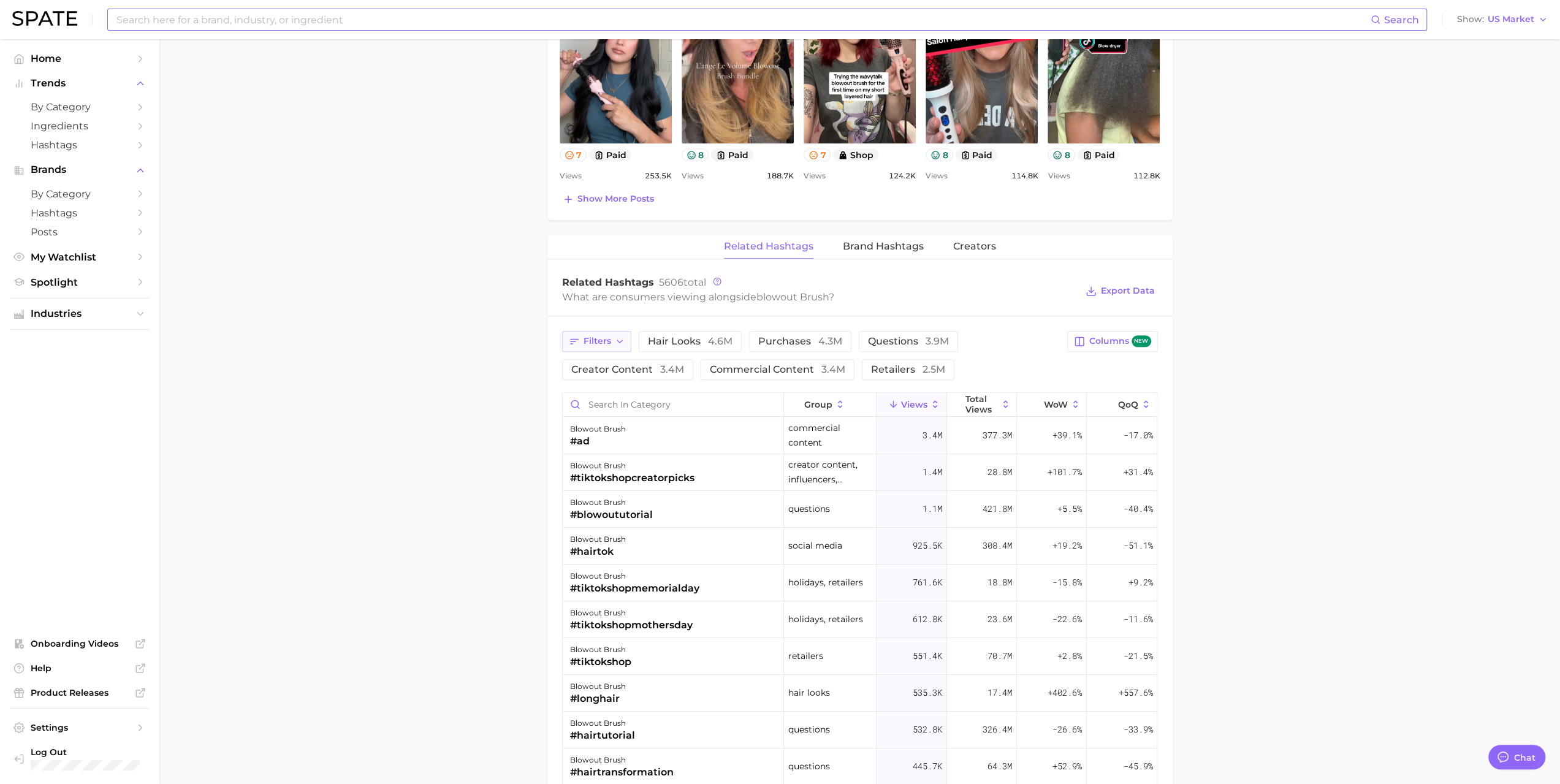
click at [597, 340] on span "Filters" at bounding box center [597, 341] width 27 height 10
click at [719, 441] on button "social media 1.2m" at bounding box center [665, 440] width 191 height 20
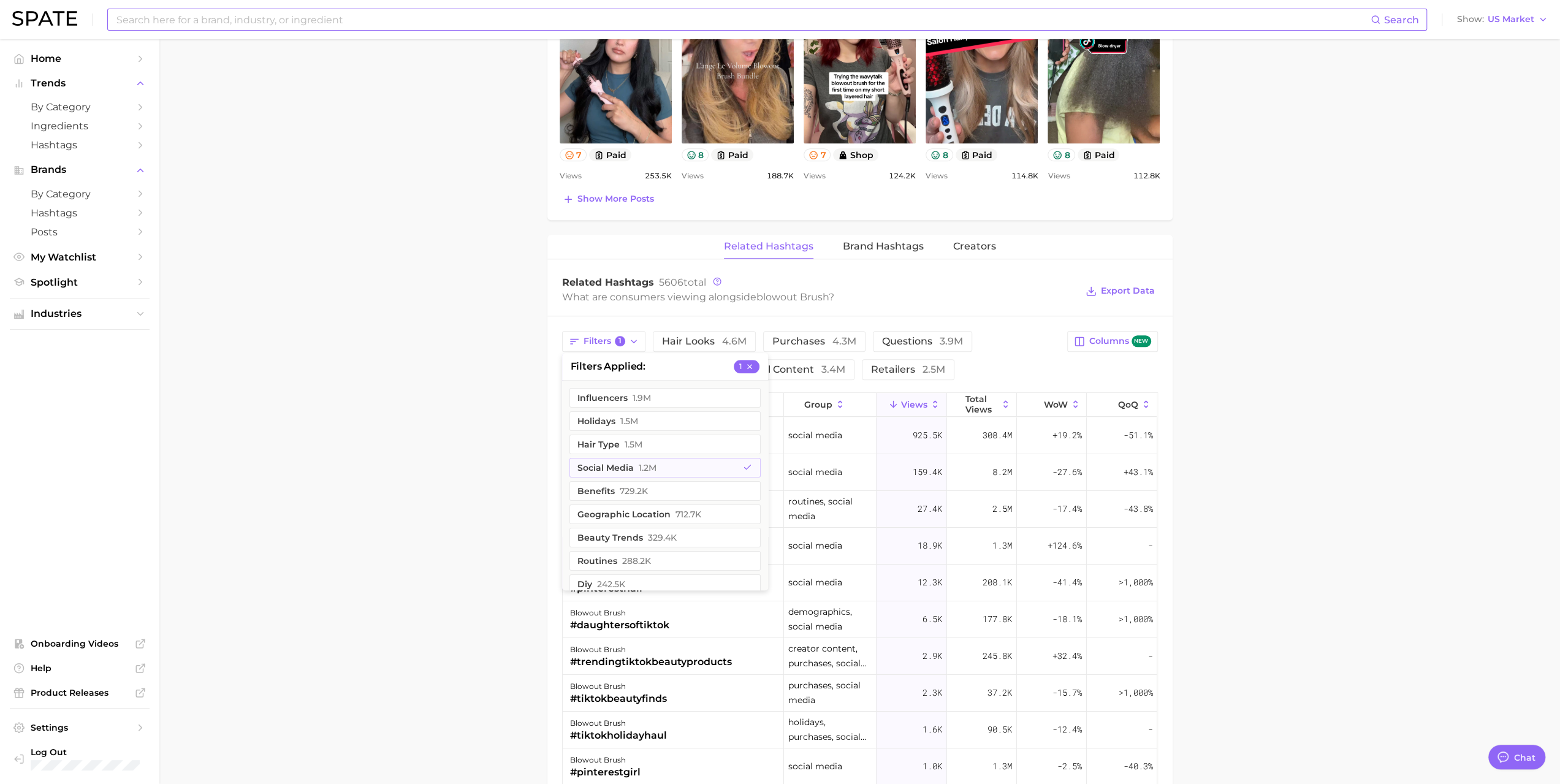
click at [358, 432] on main "1. hair 2. hair styling products 3. hair brushes & [PERSON_NAME] 4. blowout bru…" at bounding box center [860, 247] width 1401 height 2009
